Goal: Task Accomplishment & Management: Use online tool/utility

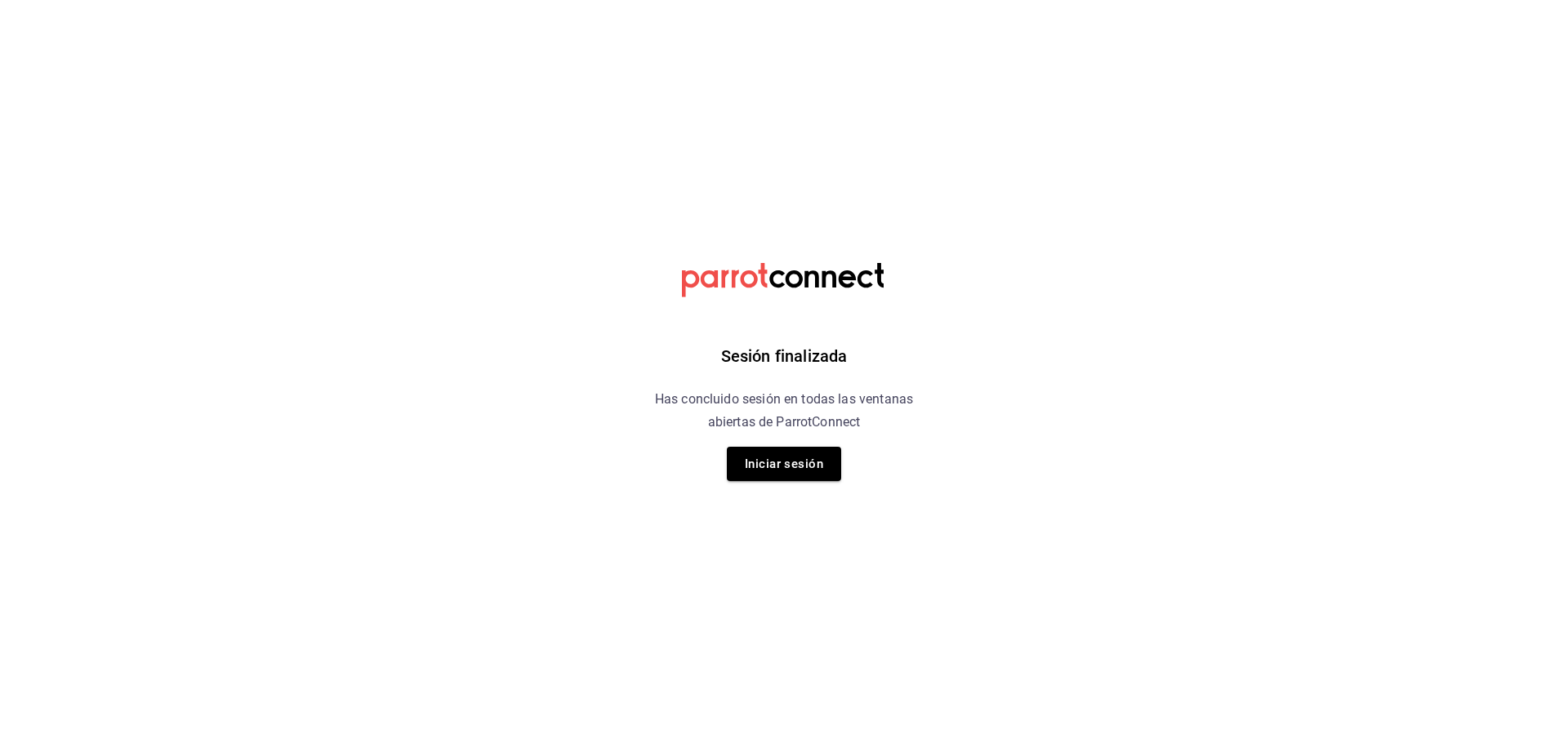
click at [821, 471] on button "Iniciar sesión" at bounding box center [784, 463] width 115 height 35
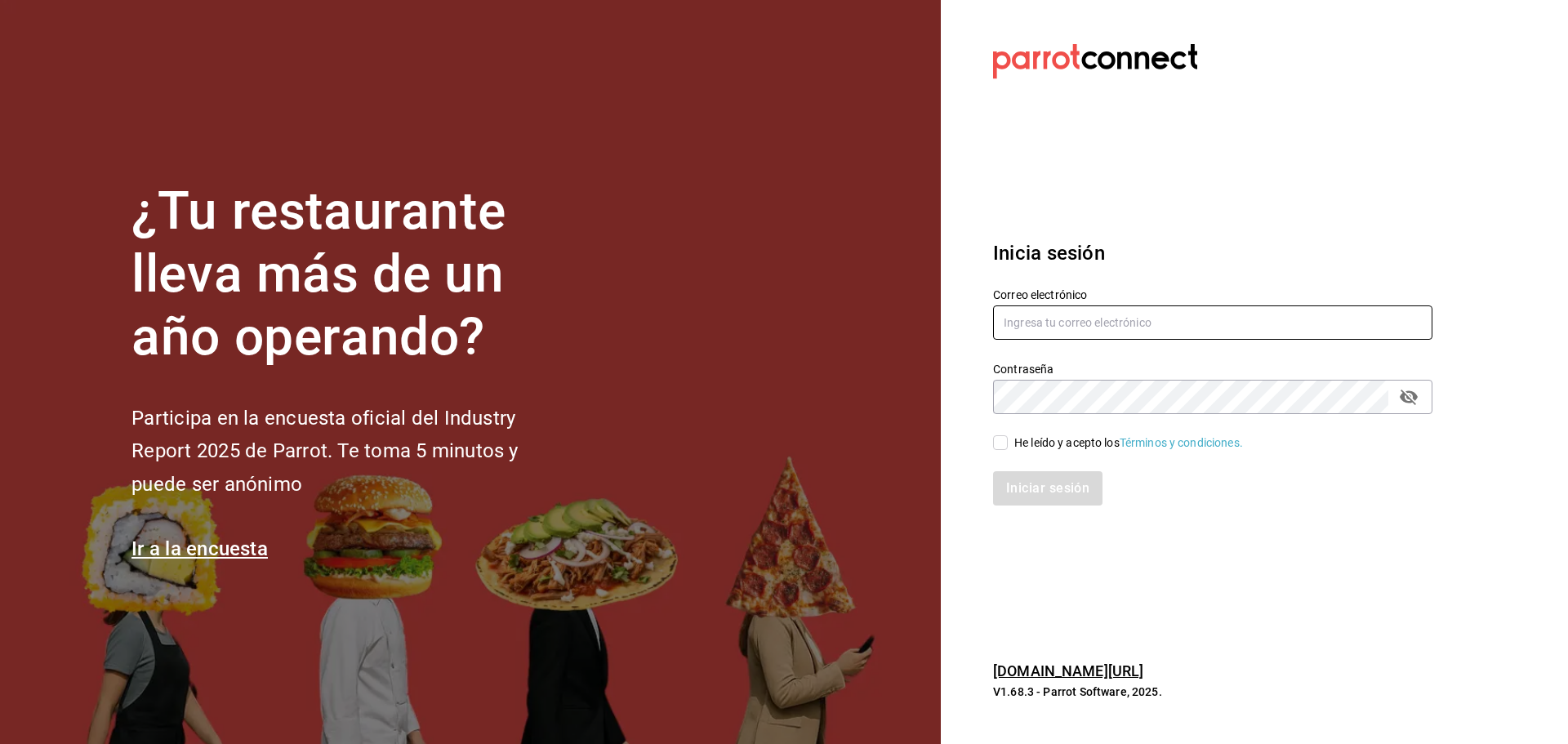
type input "chef@zipolitethai.com"
click at [1005, 440] on input "He leído y acepto los Términos y condiciones." at bounding box center [1001, 442] width 15 height 15
checkbox input "true"
click at [1033, 483] on button "Iniciar sesión" at bounding box center [1049, 488] width 111 height 35
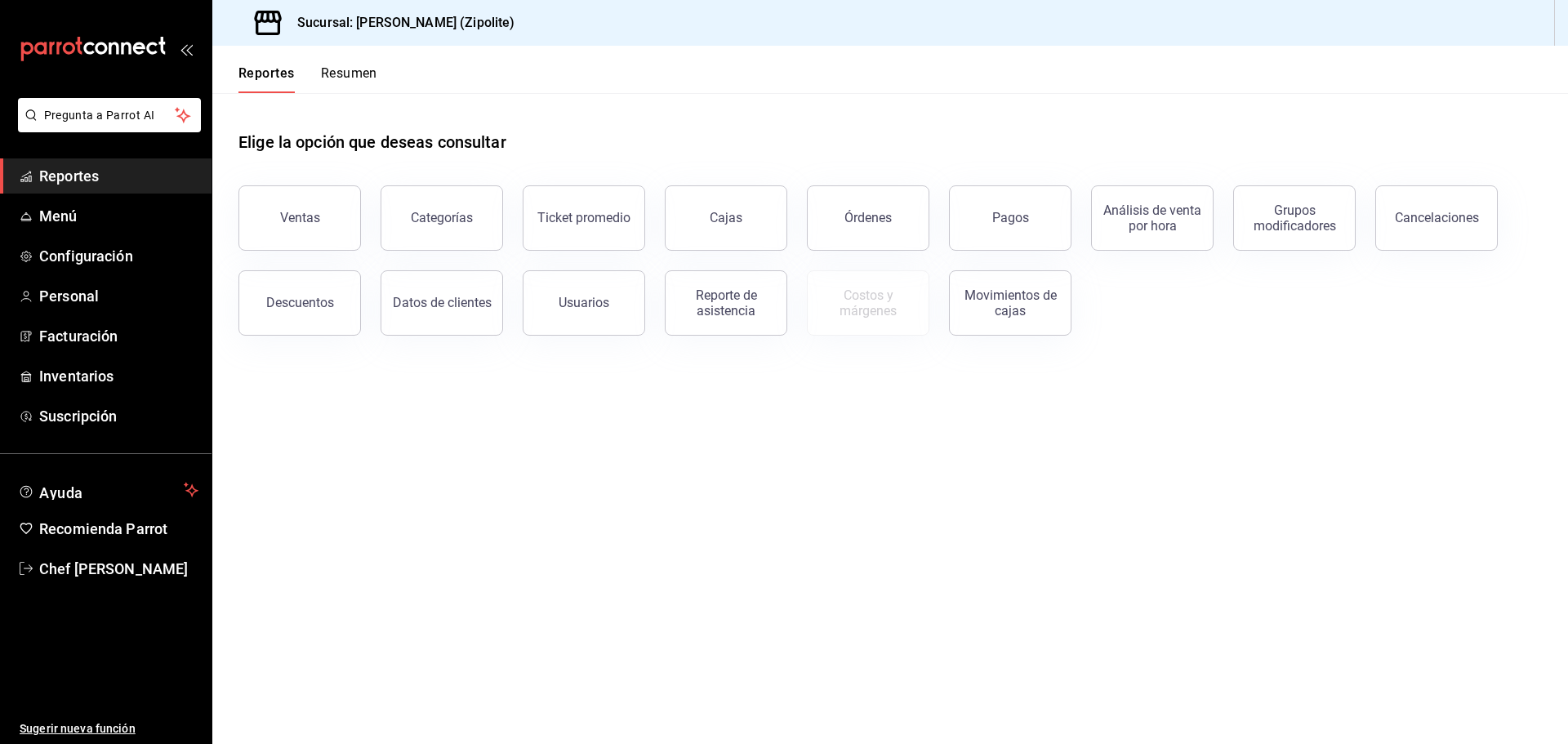
click at [733, 214] on div "Cajas" at bounding box center [725, 217] width 33 height 15
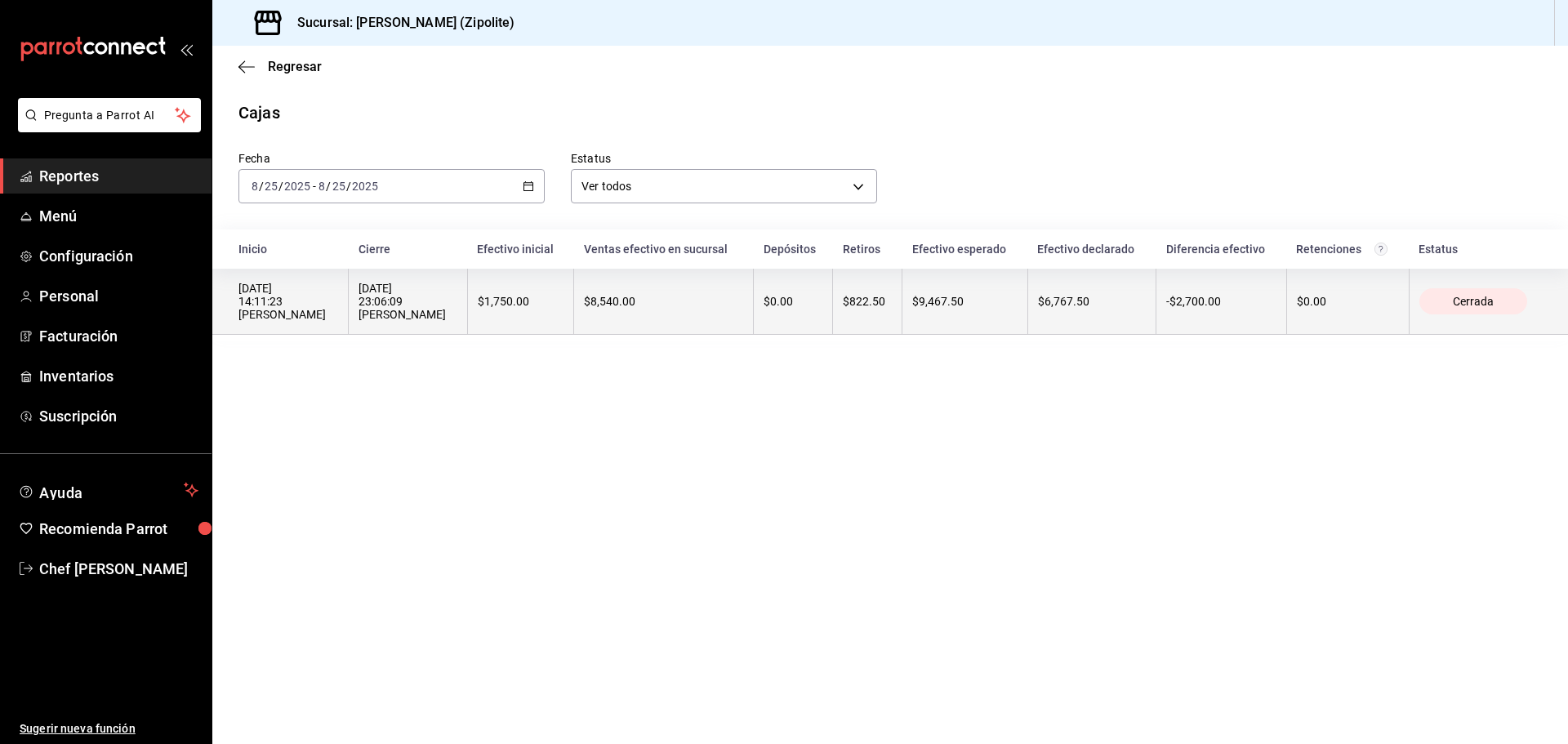
click at [903, 323] on th "$9,467.50" at bounding box center [965, 302] width 125 height 67
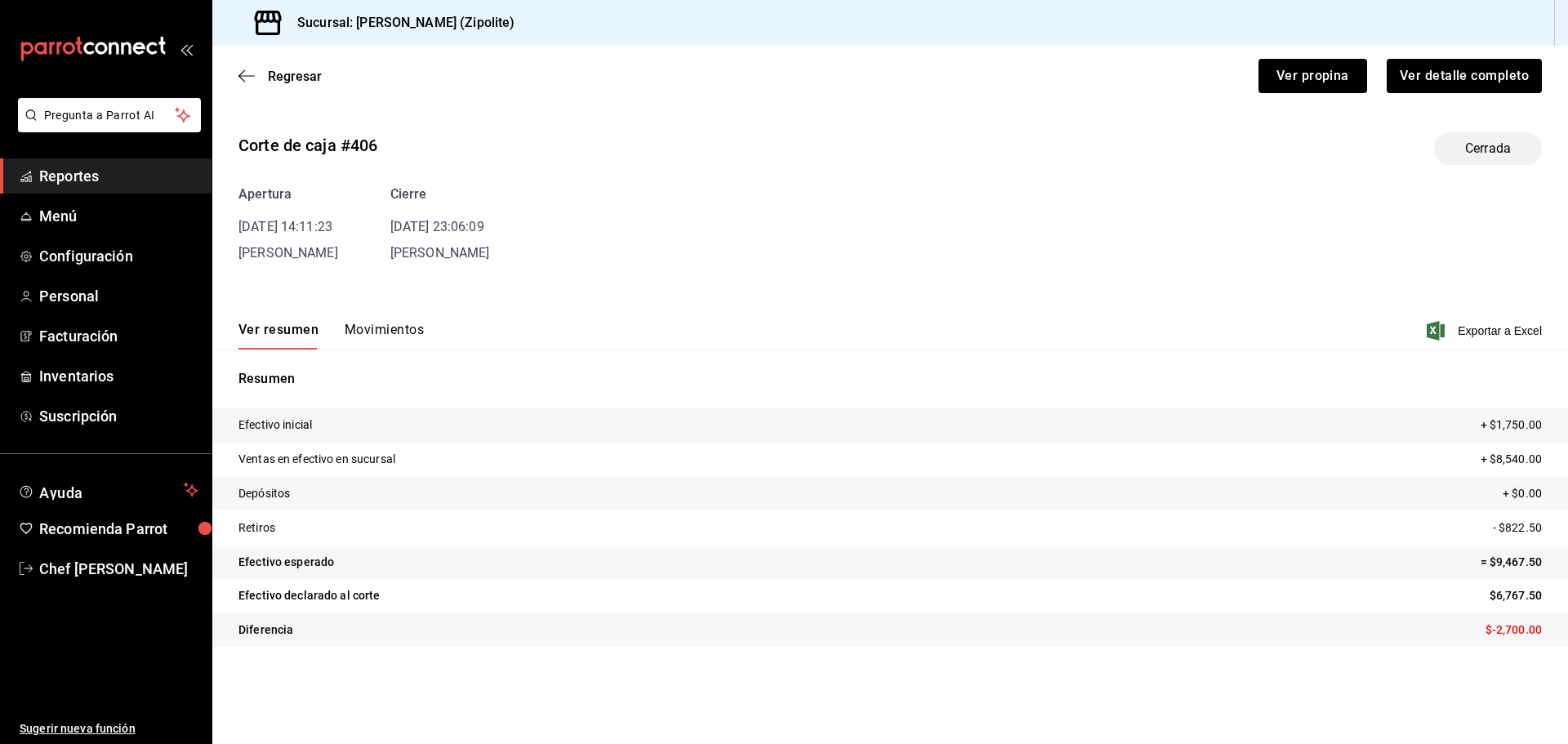
click at [415, 323] on button "Movimientos" at bounding box center [384, 335] width 79 height 28
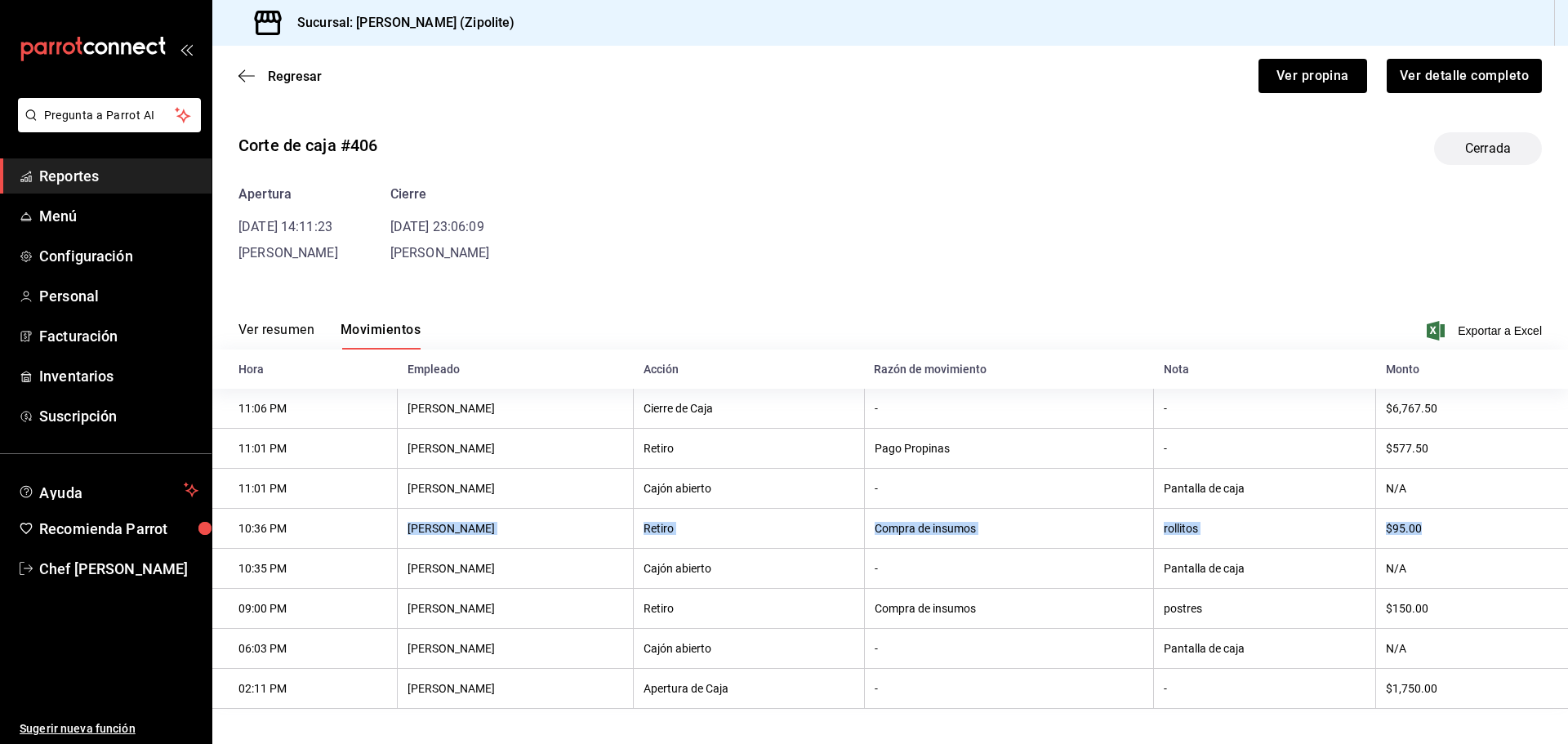
drag, startPoint x: 1424, startPoint y: 531, endPoint x: 417, endPoint y: 536, distance: 1007.0
click at [417, 536] on tr "10:36 PM [PERSON_NAME] Retiro Compra de insumos rollitos $95.00" at bounding box center [890, 528] width 1356 height 40
